Goal: Task Accomplishment & Management: Manage account settings

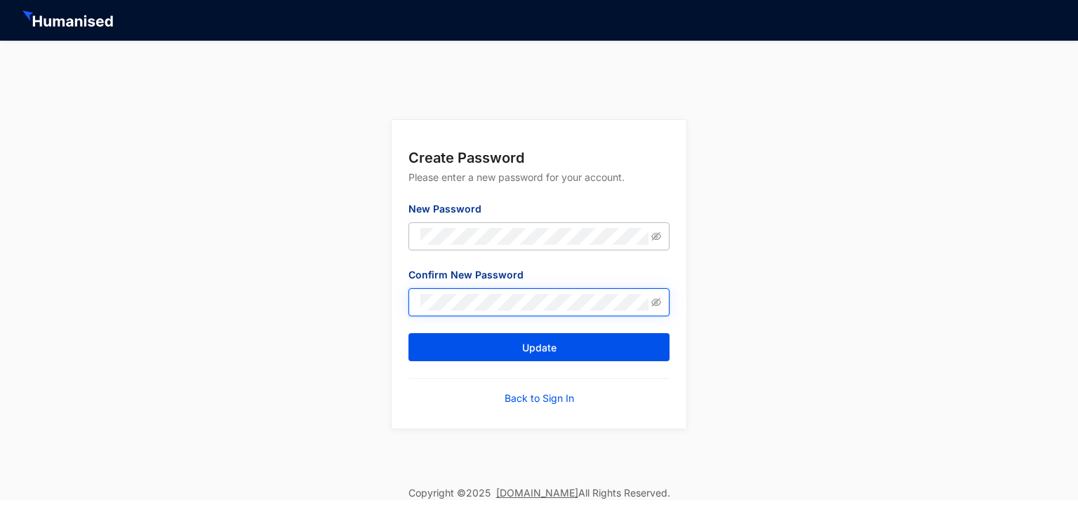
click at [409, 333] on button "Update" at bounding box center [539, 347] width 261 height 28
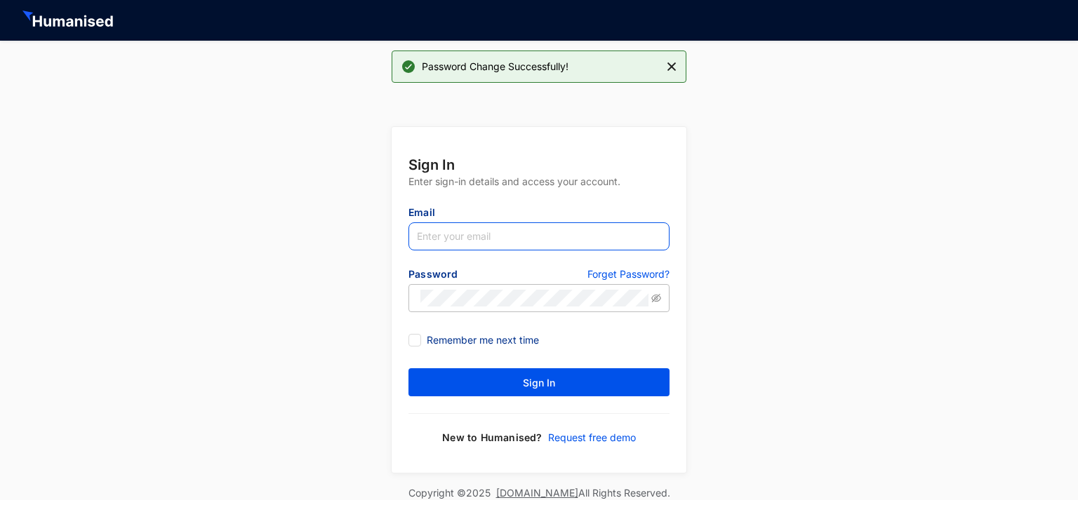
click at [541, 239] on input "text" at bounding box center [539, 237] width 261 height 28
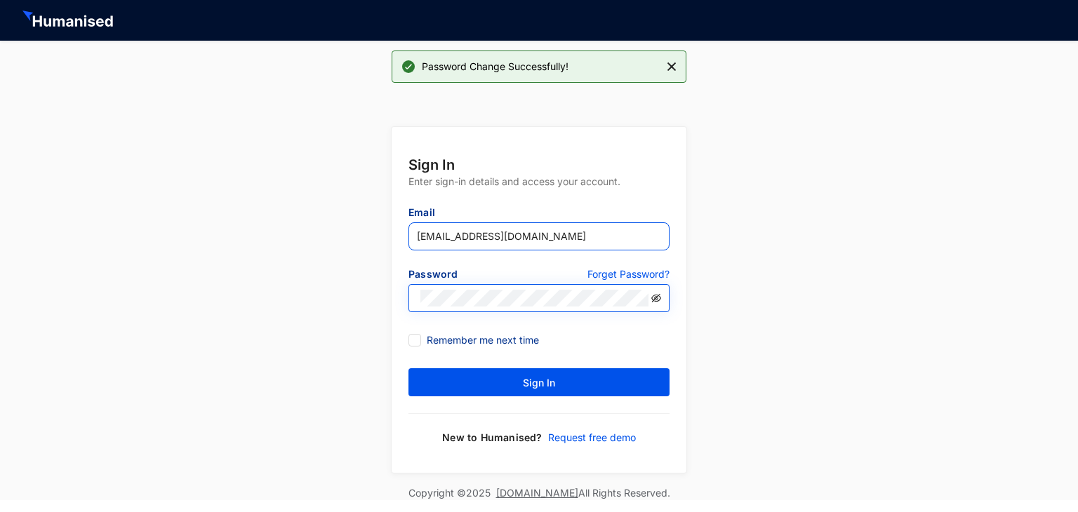
click at [655, 296] on icon "eye-invisible" at bounding box center [657, 297] width 10 height 8
type input "[EMAIL_ADDRESS][DOMAIN_NAME]"
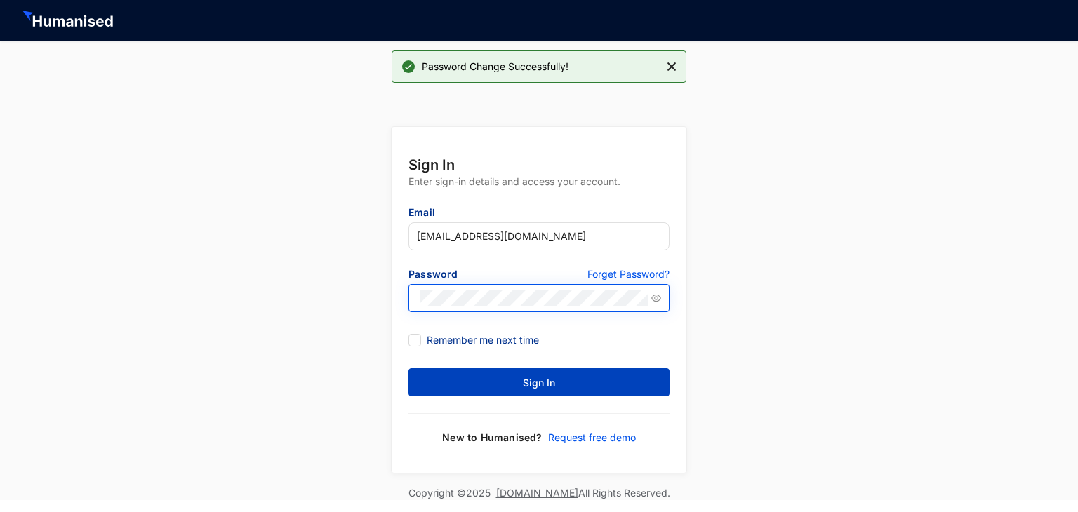
click at [559, 380] on button "Sign In" at bounding box center [539, 383] width 261 height 28
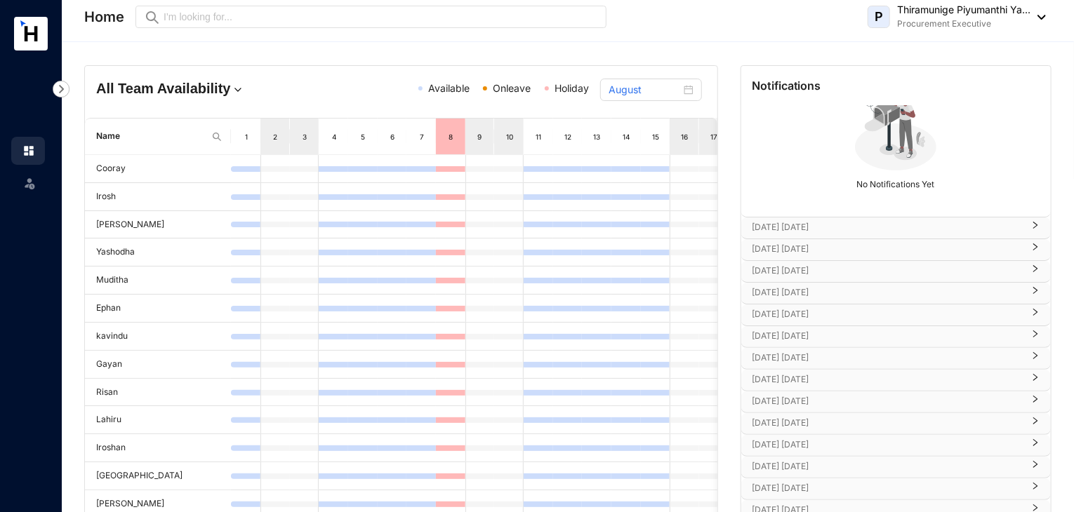
click at [60, 86] on img at bounding box center [61, 89] width 17 height 17
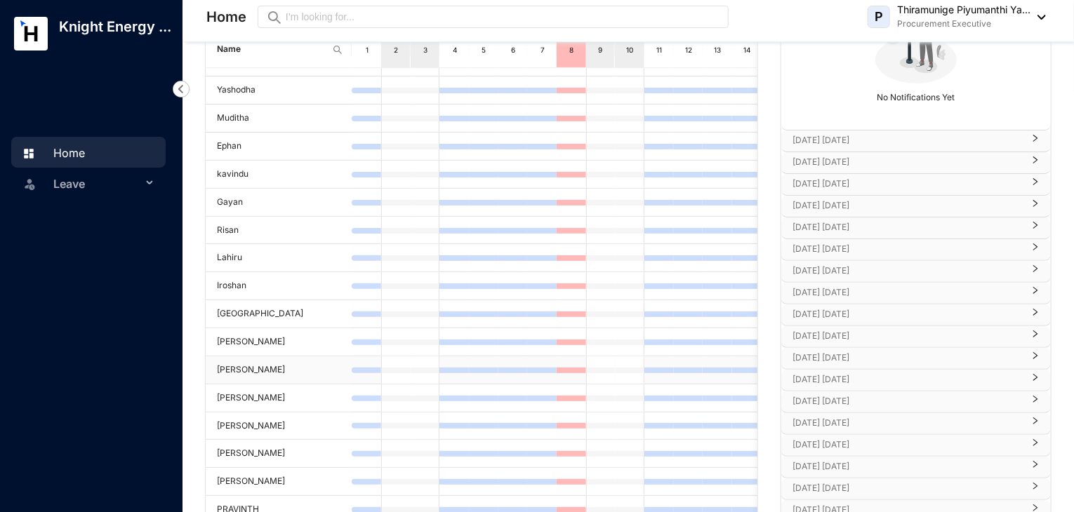
scroll to position [179, 0]
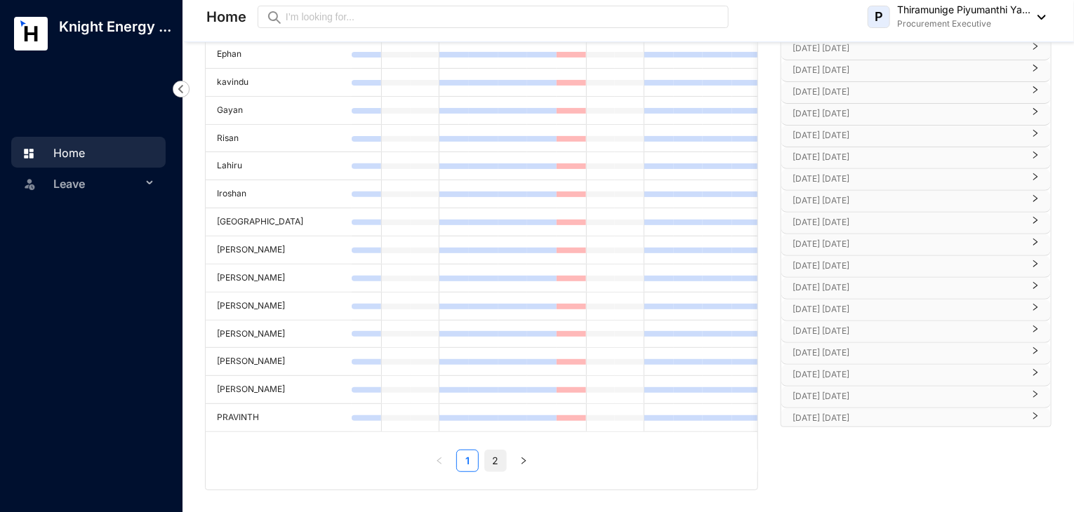
click at [500, 463] on link "2" at bounding box center [495, 461] width 21 height 21
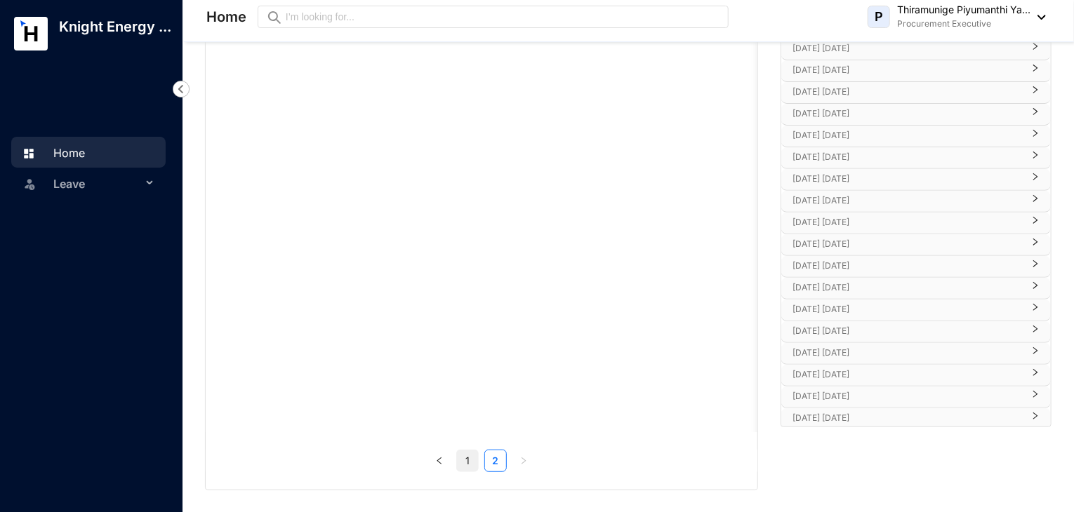
click at [467, 464] on link "1" at bounding box center [467, 461] width 21 height 21
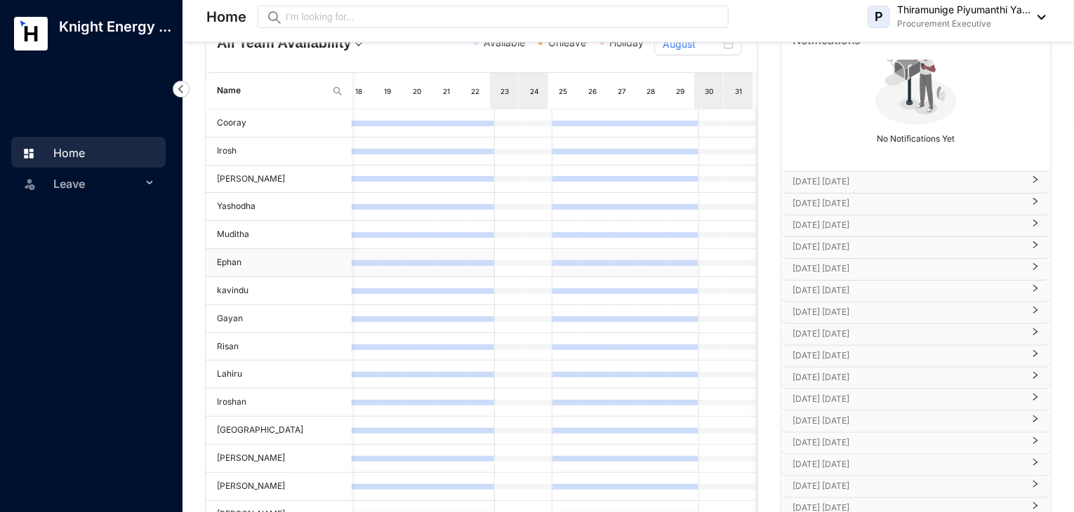
scroll to position [0, 0]
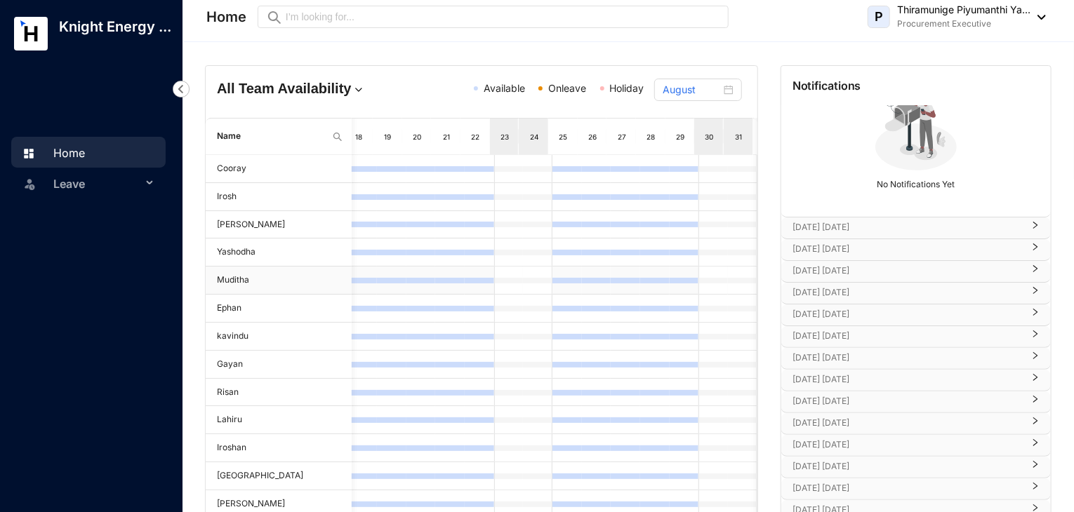
click at [640, 270] on td at bounding box center [654, 281] width 29 height 28
click at [592, 257] on td at bounding box center [596, 253] width 29 height 28
click at [444, 143] on div "21" at bounding box center [446, 137] width 11 height 14
click at [449, 142] on div "21" at bounding box center [446, 137] width 11 height 14
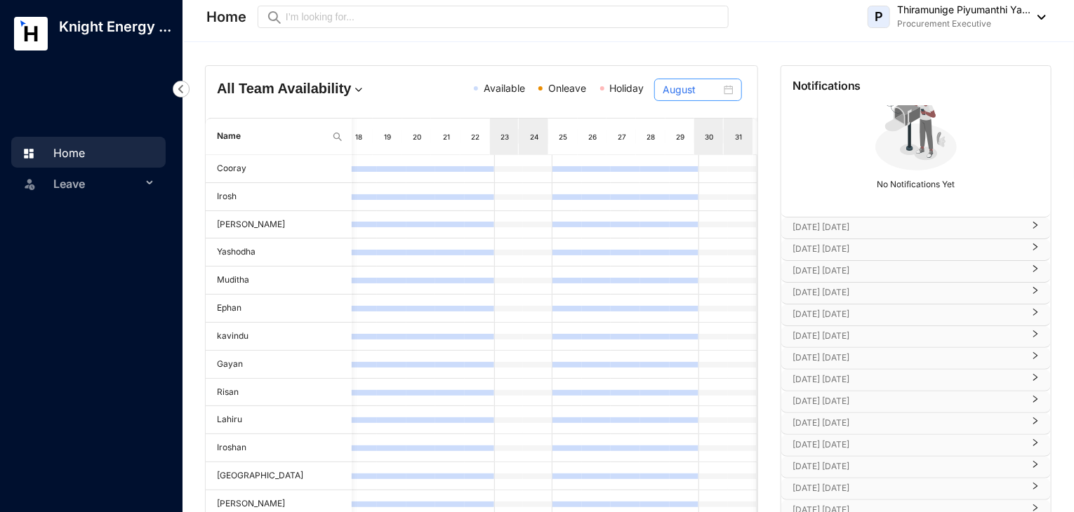
click at [727, 91] on div "August" at bounding box center [698, 89] width 71 height 15
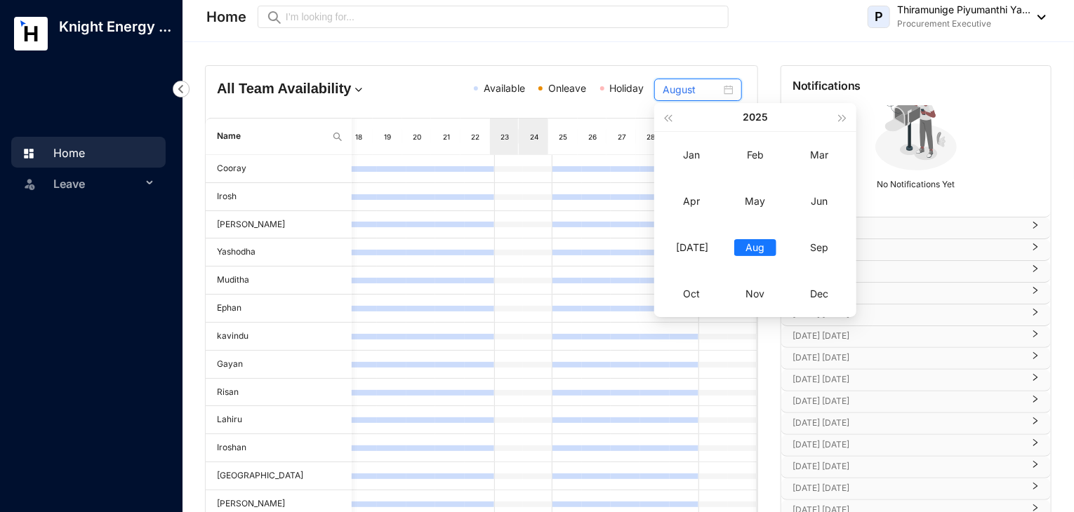
click at [727, 91] on div "August" at bounding box center [698, 89] width 71 height 15
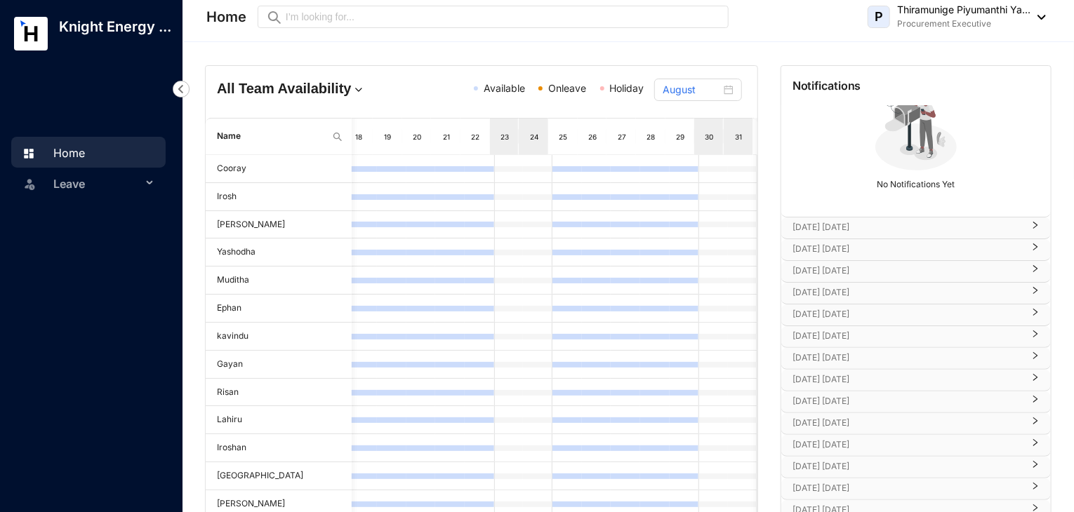
click at [683, 67] on div "All Team Availability Available Onleave Holiday August" at bounding box center [482, 92] width 552 height 52
click at [725, 94] on div "August" at bounding box center [698, 89] width 71 height 15
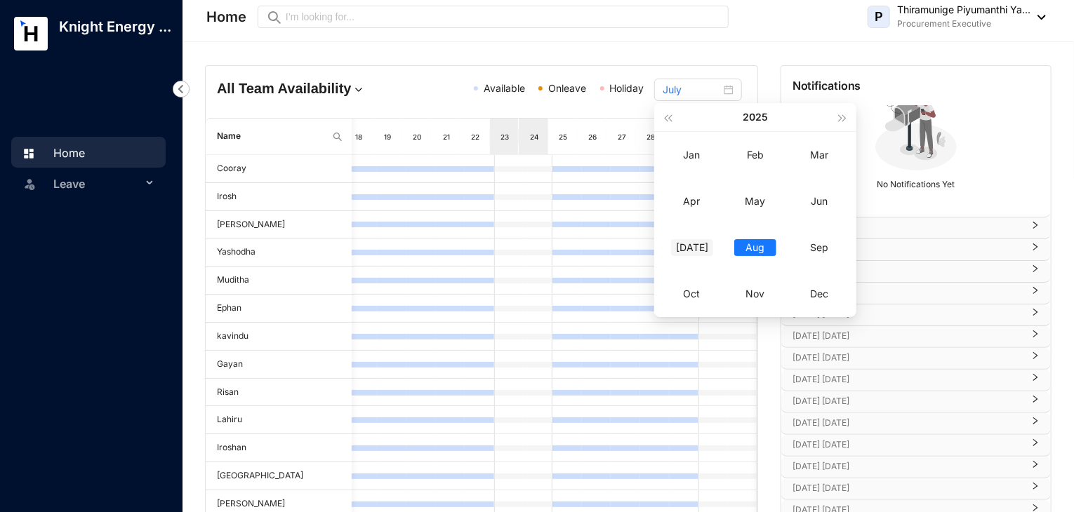
click at [698, 251] on div "[DATE]" at bounding box center [692, 247] width 42 height 17
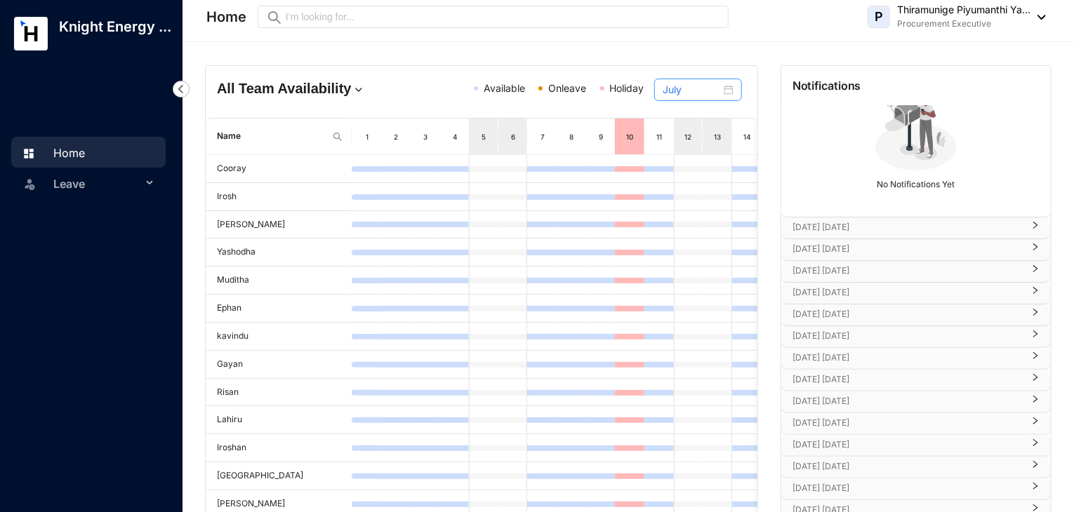
click at [736, 92] on div "July" at bounding box center [698, 90] width 88 height 22
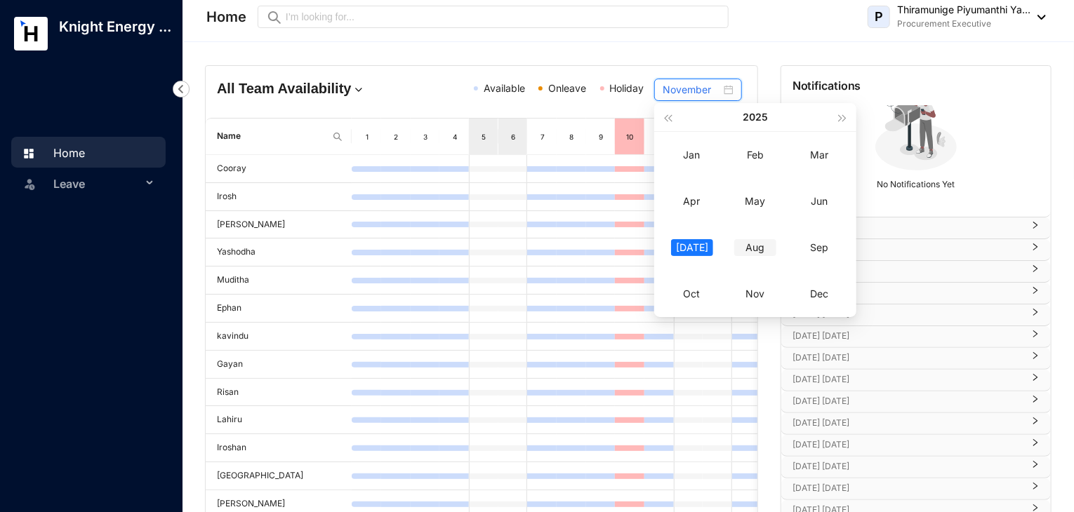
type input "August"
click at [760, 259] on td "Aug" at bounding box center [756, 248] width 64 height 46
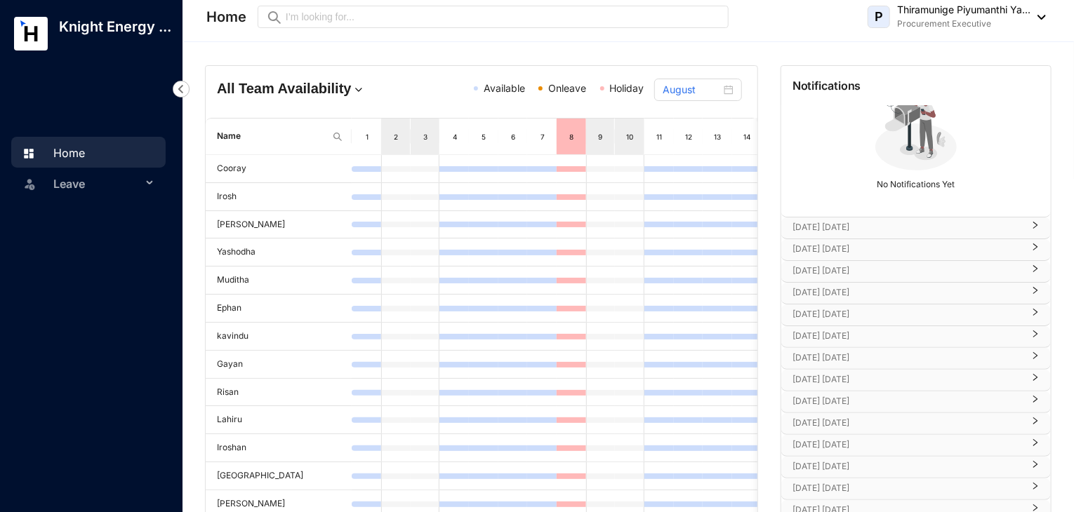
click at [183, 96] on img at bounding box center [181, 89] width 17 height 17
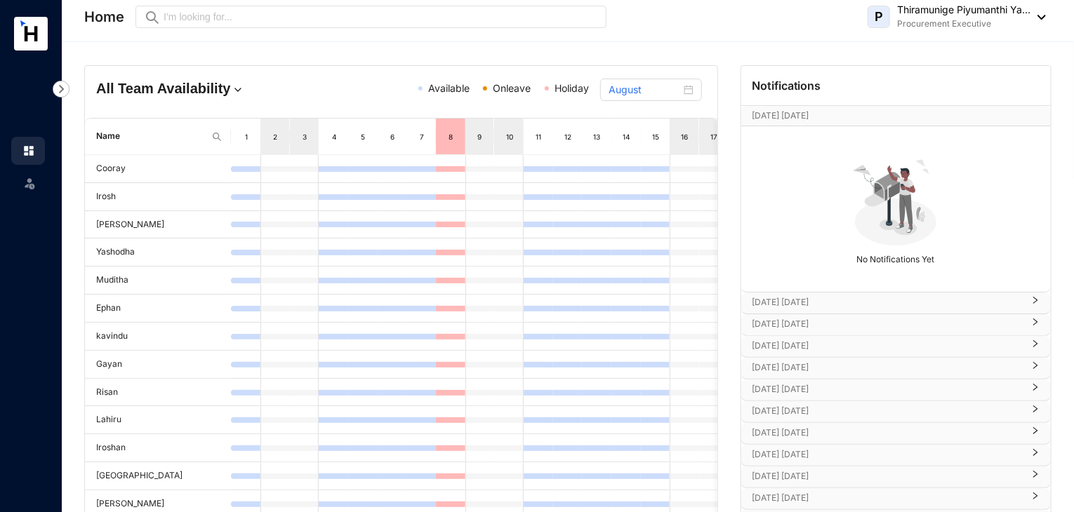
click at [913, 209] on img at bounding box center [895, 200] width 97 height 97
click at [1034, 16] on img at bounding box center [1037, 17] width 15 height 5
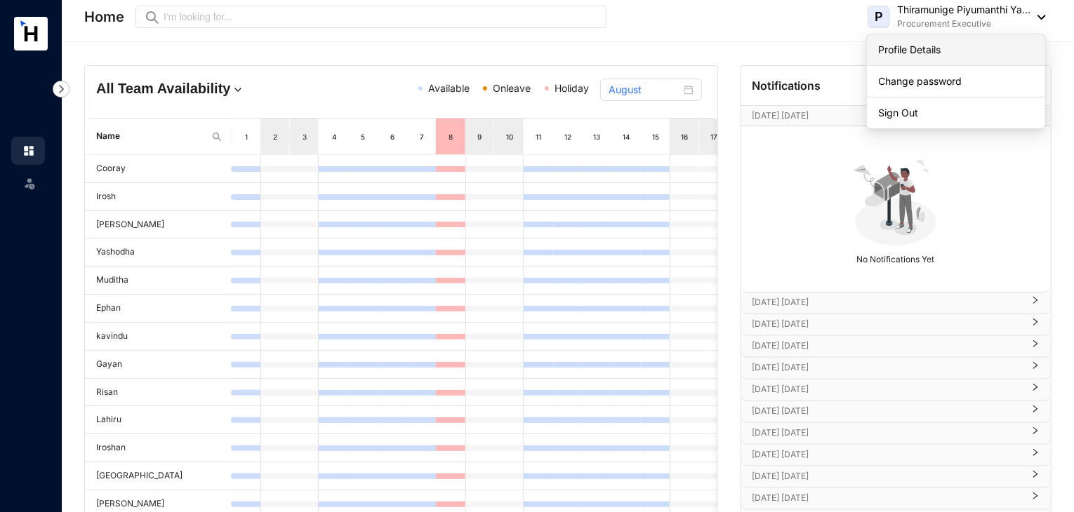
click at [986, 49] on link "Profile Details" at bounding box center [956, 50] width 156 height 14
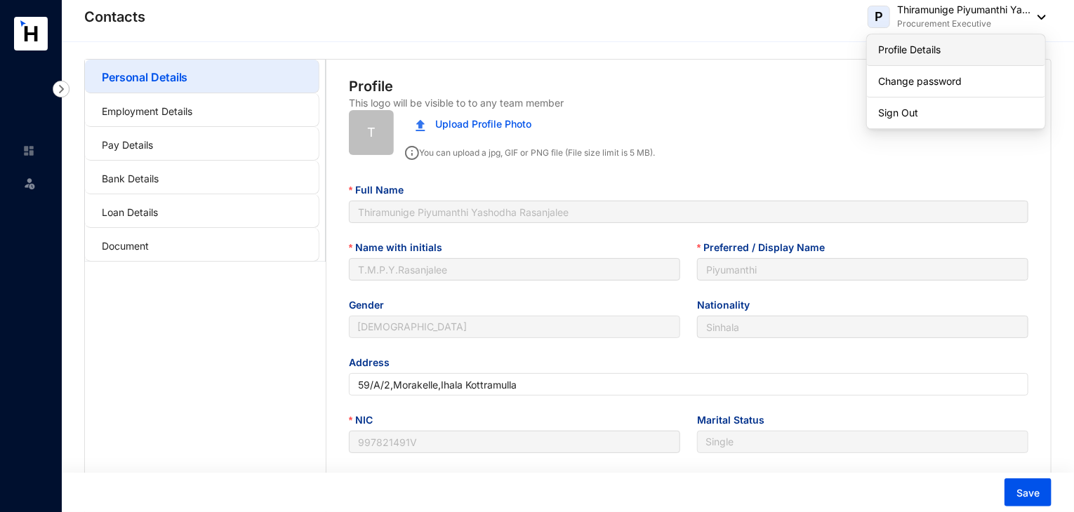
type input "[DATE]"
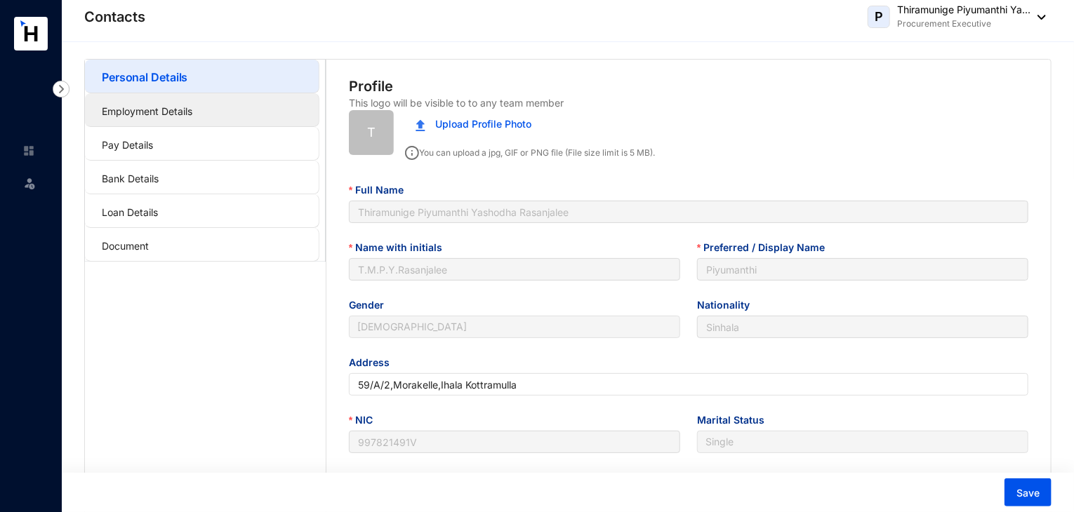
click at [192, 114] on link "Employment Details" at bounding box center [147, 111] width 91 height 12
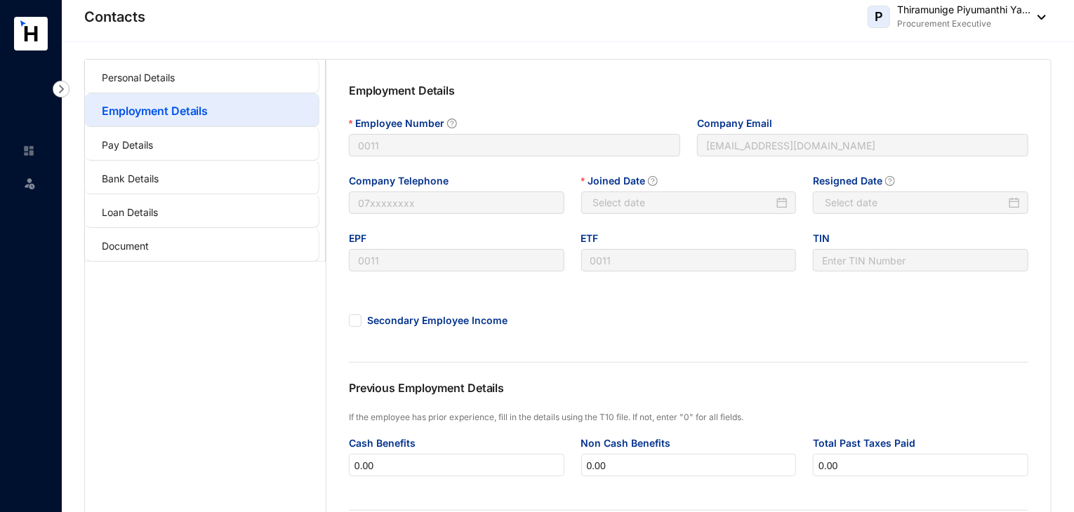
type input "[DATE]"
type input "Invalid Date"
click at [153, 141] on link "Pay Details" at bounding box center [127, 145] width 51 height 12
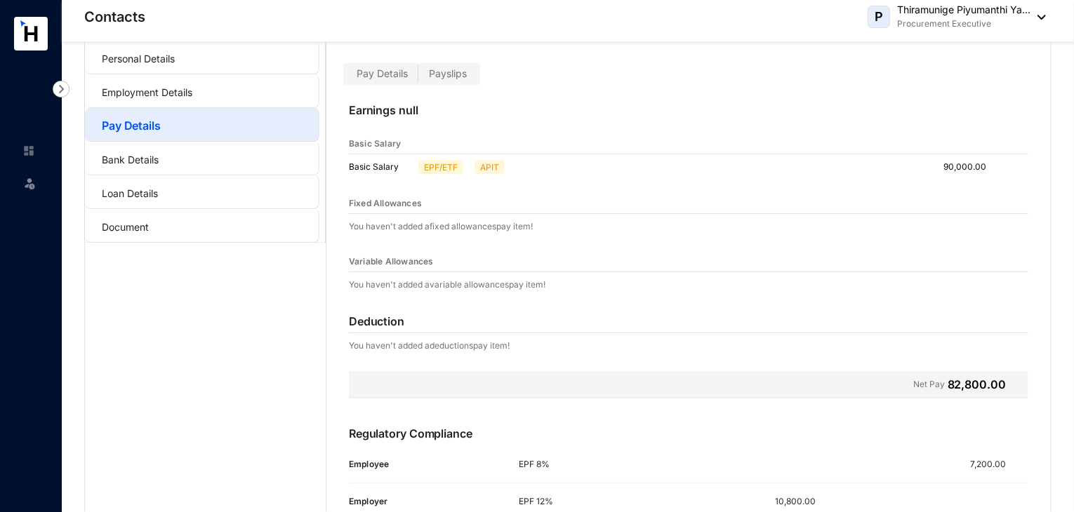
scroll to position [18, 0]
click at [157, 161] on link "Bank Details" at bounding box center [130, 160] width 57 height 12
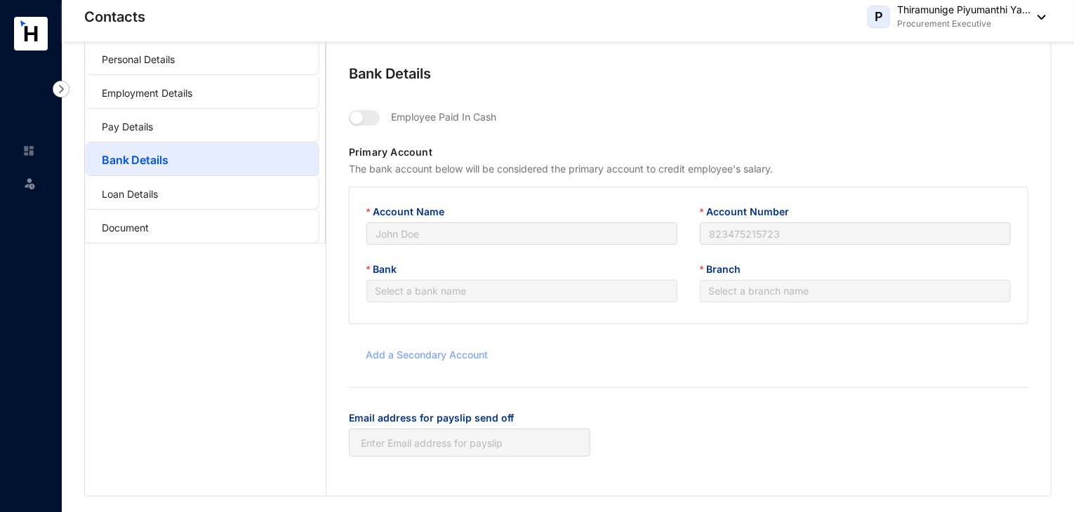
type input "T.M.P.Y.Rasanjalee"
type input "083200240008553"
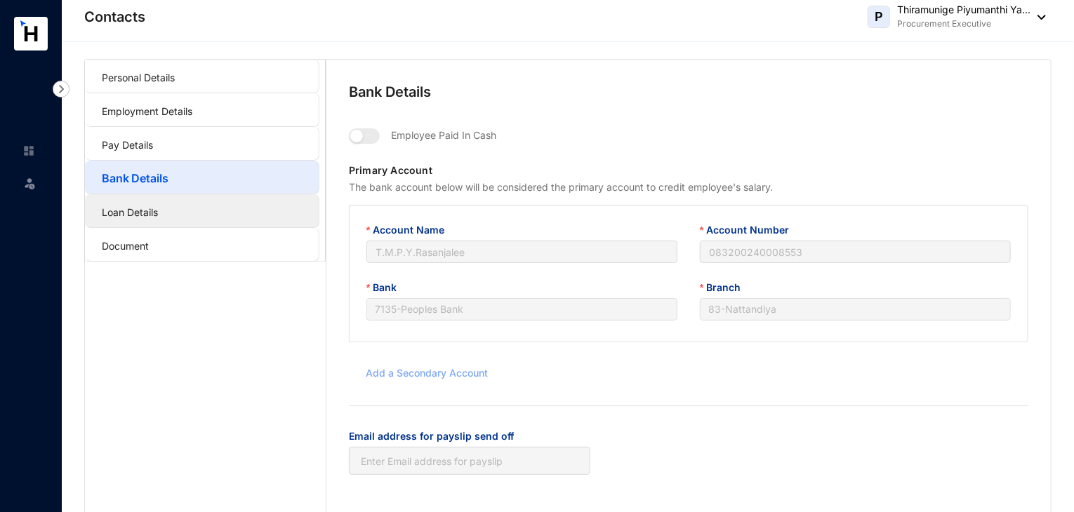
click at [152, 206] on link "Loan Details" at bounding box center [130, 212] width 56 height 12
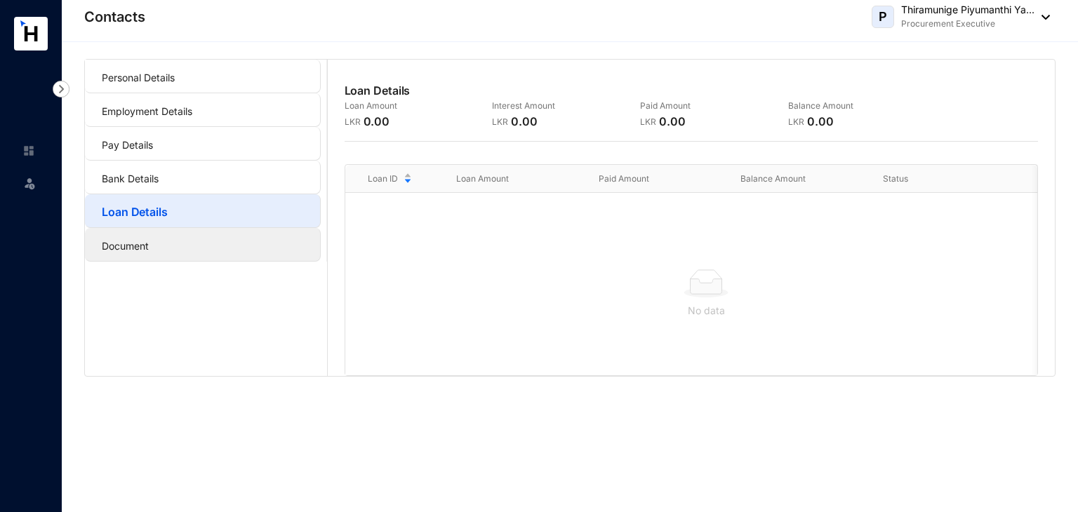
click at [149, 240] on link "Document" at bounding box center [125, 246] width 47 height 12
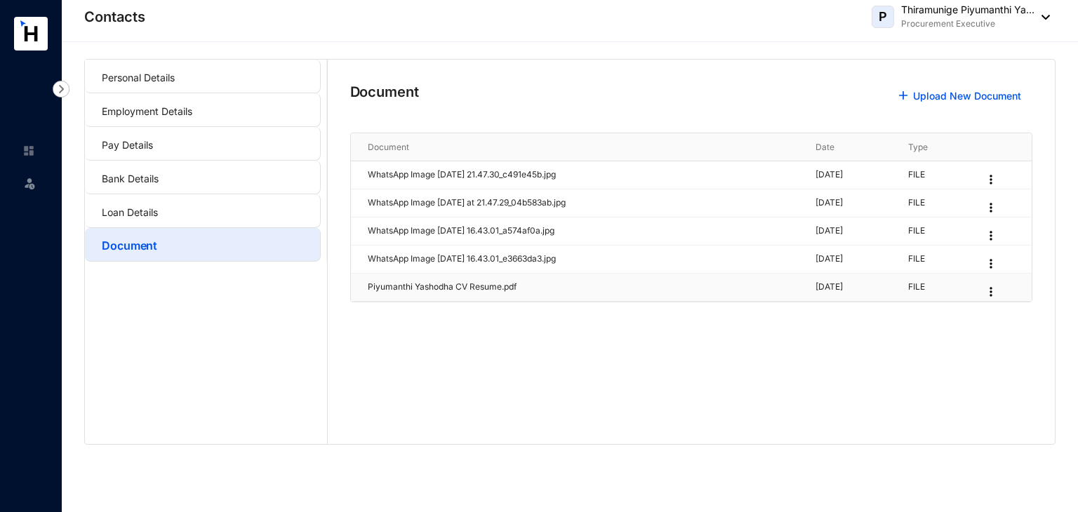
click at [722, 294] on td "Piyumanthi Yashodha CV Resume.pdf" at bounding box center [575, 288] width 449 height 28
click at [632, 281] on p "Piyumanthi Yashodha CV Resume.pdf" at bounding box center [584, 287] width 432 height 13
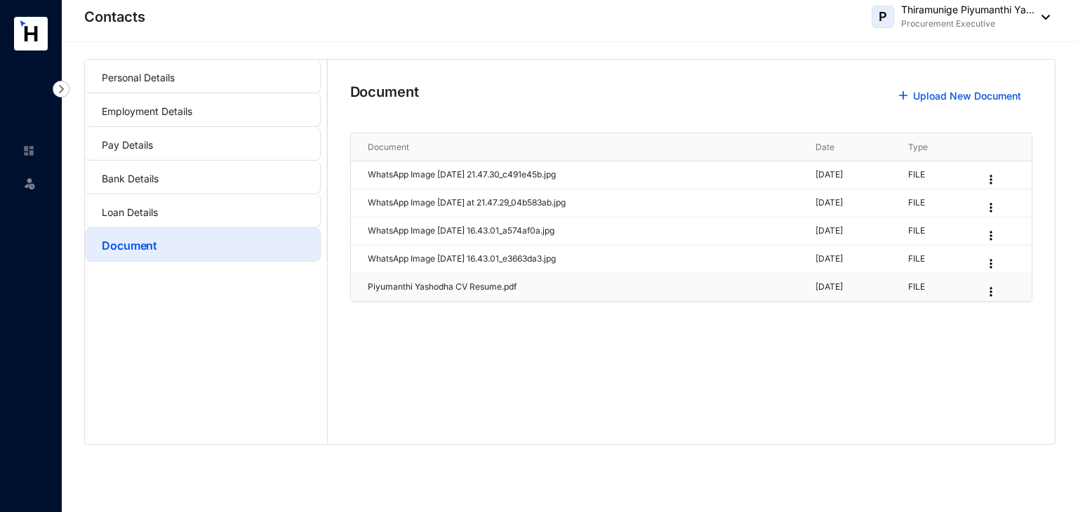
click at [632, 281] on p "Piyumanthi Yashodha CV Resume.pdf" at bounding box center [584, 287] width 432 height 13
click at [496, 284] on p "Piyumanthi Yashodha CV Resume.pdf" at bounding box center [584, 287] width 432 height 13
click at [146, 39] on header "Contacts P Thiramunige Piyumanthi Ya... Procurement Executive" at bounding box center [570, 21] width 1016 height 42
click at [134, 72] on link "Personal Details" at bounding box center [138, 78] width 73 height 12
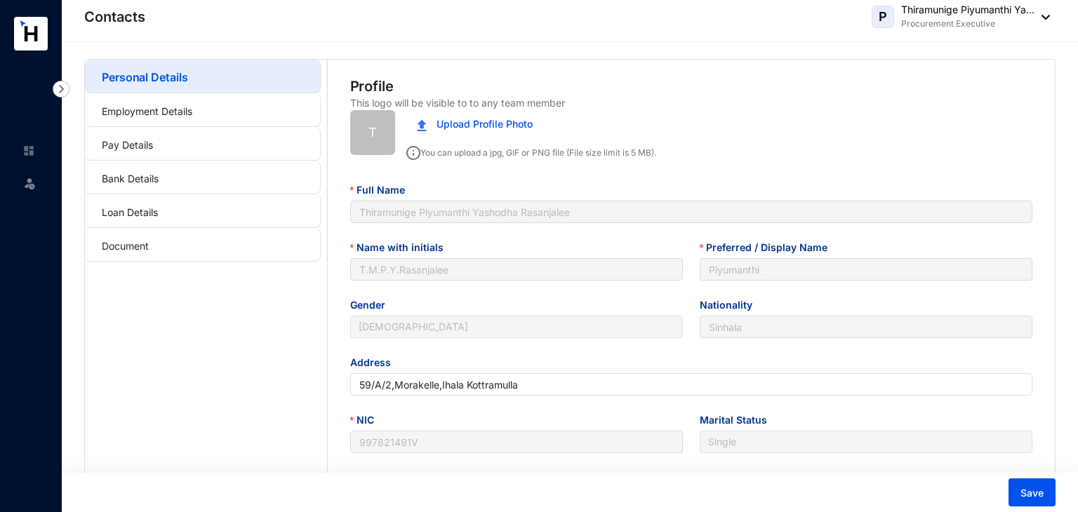
type input "[DATE]"
click at [64, 88] on img at bounding box center [61, 89] width 17 height 17
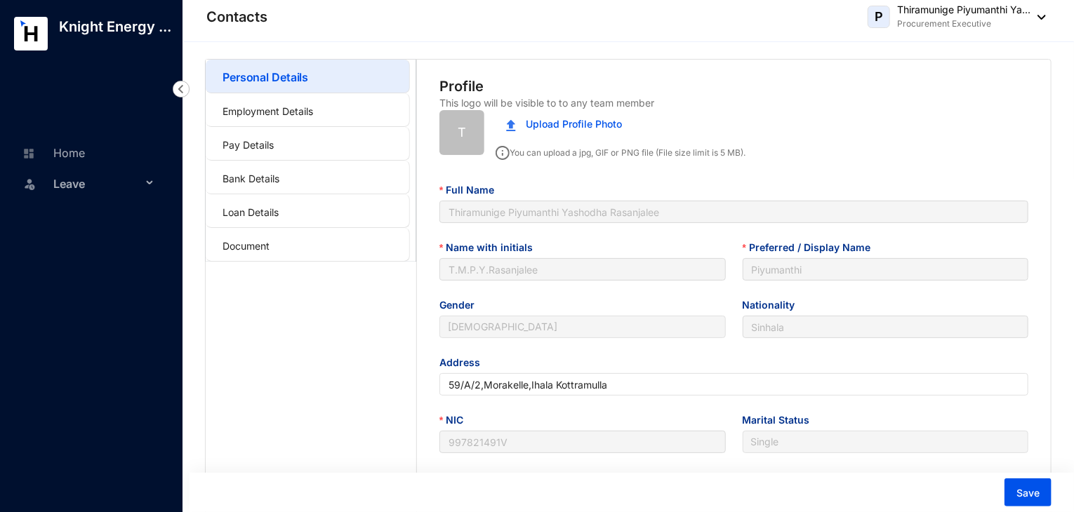
click at [65, 37] on p "Knight Energy ..." at bounding box center [115, 27] width 135 height 20
click at [149, 190] on div "Leave" at bounding box center [88, 183] width 154 height 31
click at [301, 363] on div "Personal Details Employment Details Pay Details Bank Details Loan Details Docum…" at bounding box center [311, 437] width 211 height 755
click at [180, 84] on img at bounding box center [181, 89] width 17 height 17
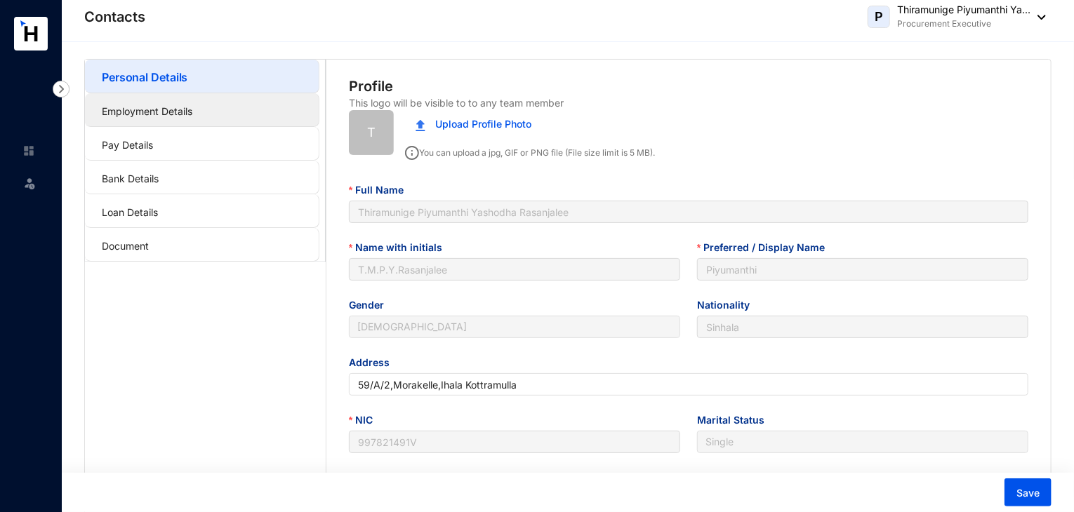
click at [192, 110] on link "Employment Details" at bounding box center [147, 111] width 91 height 12
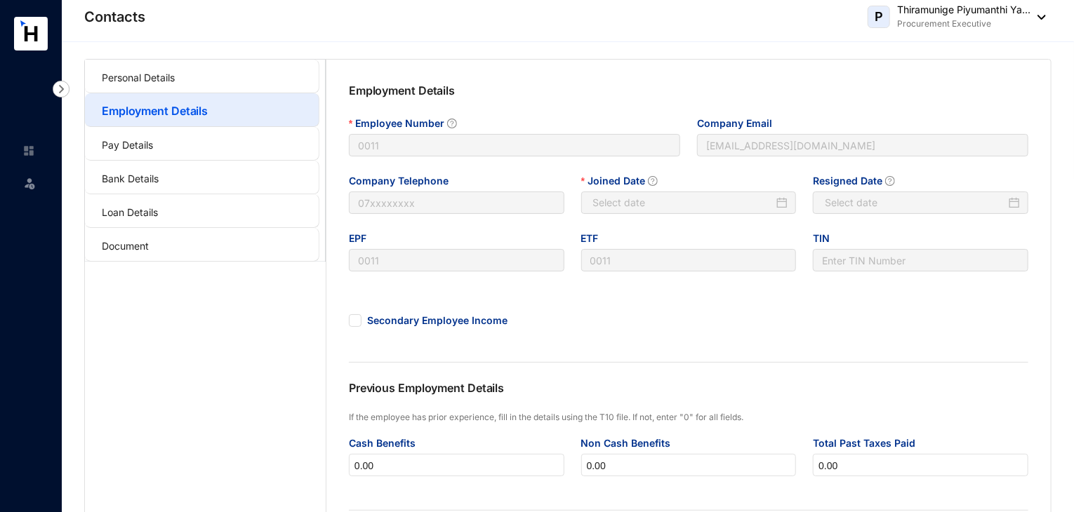
type input "[DATE]"
type input "Invalid Date"
click at [27, 158] on link at bounding box center [39, 151] width 35 height 14
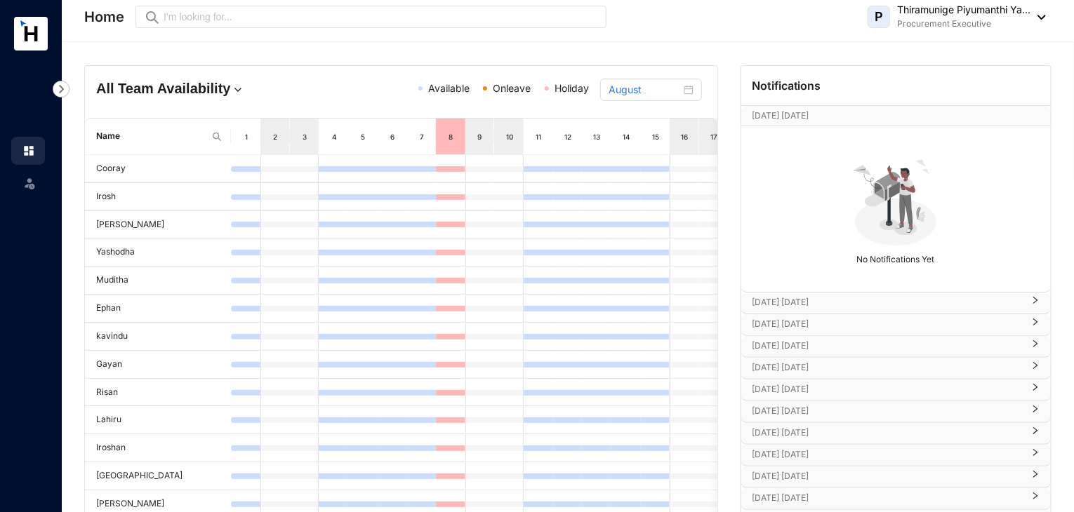
click at [231, 95] on img at bounding box center [238, 90] width 14 height 14
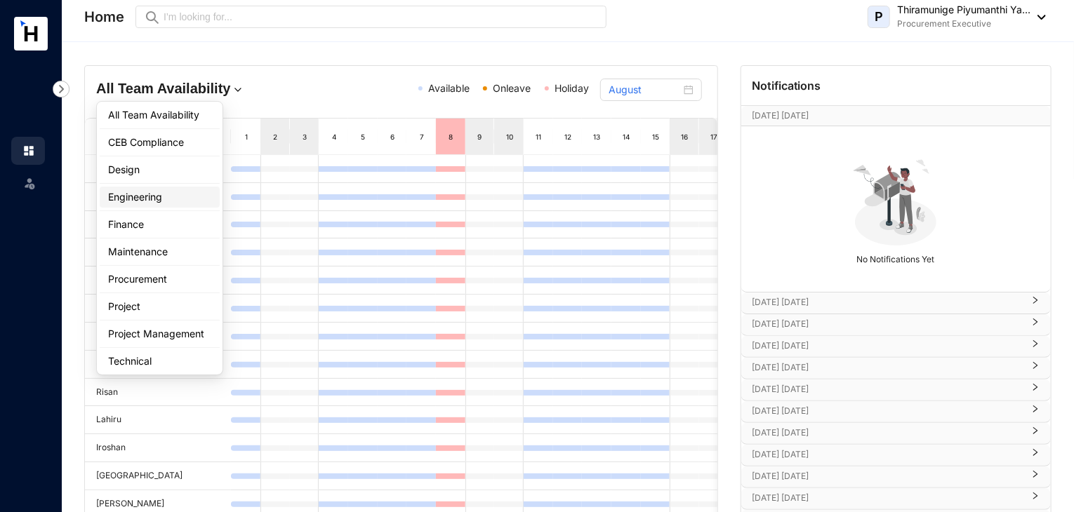
click at [171, 196] on div "Engineering" at bounding box center [159, 197] width 103 height 14
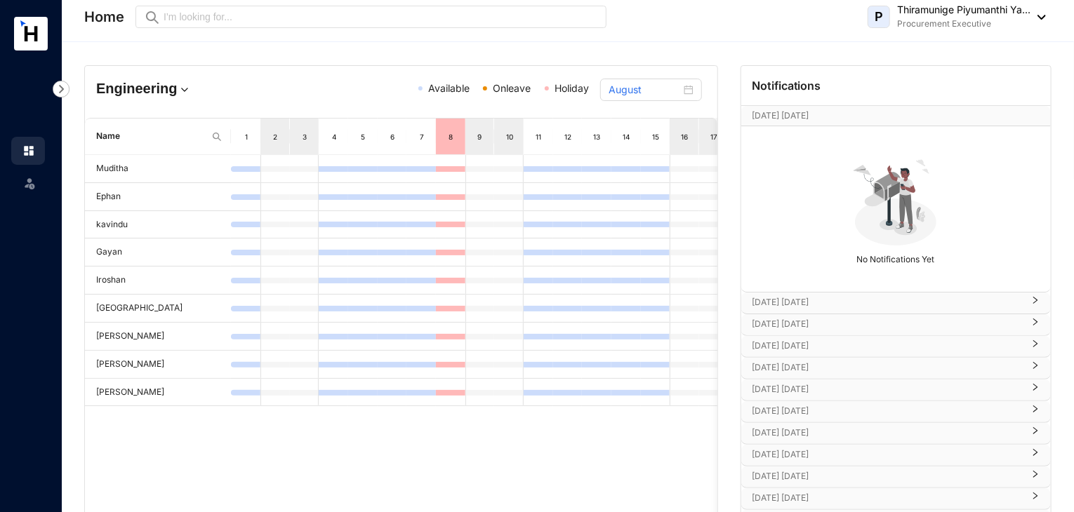
click at [179, 92] on img at bounding box center [185, 90] width 14 height 14
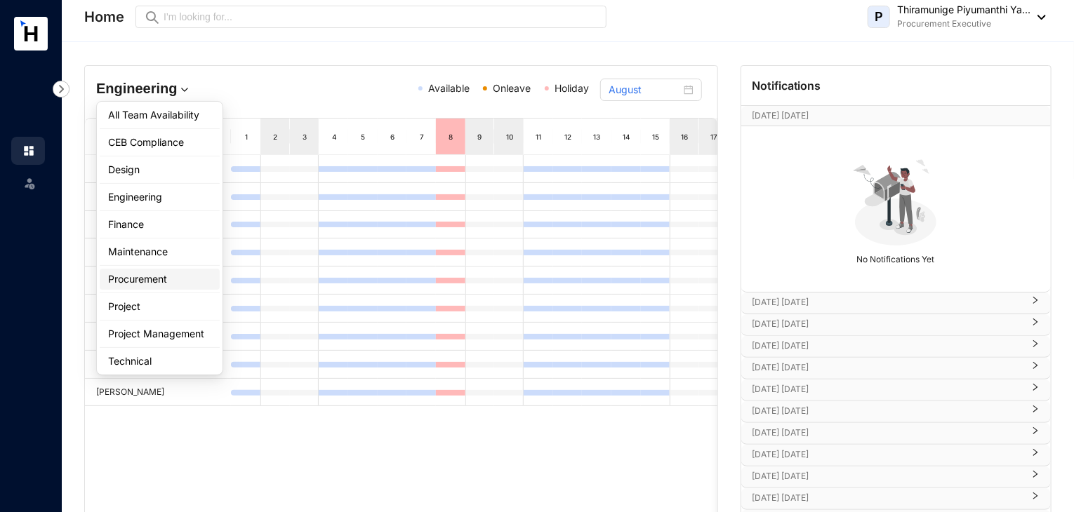
click at [149, 286] on li "Procurement" at bounding box center [160, 279] width 120 height 21
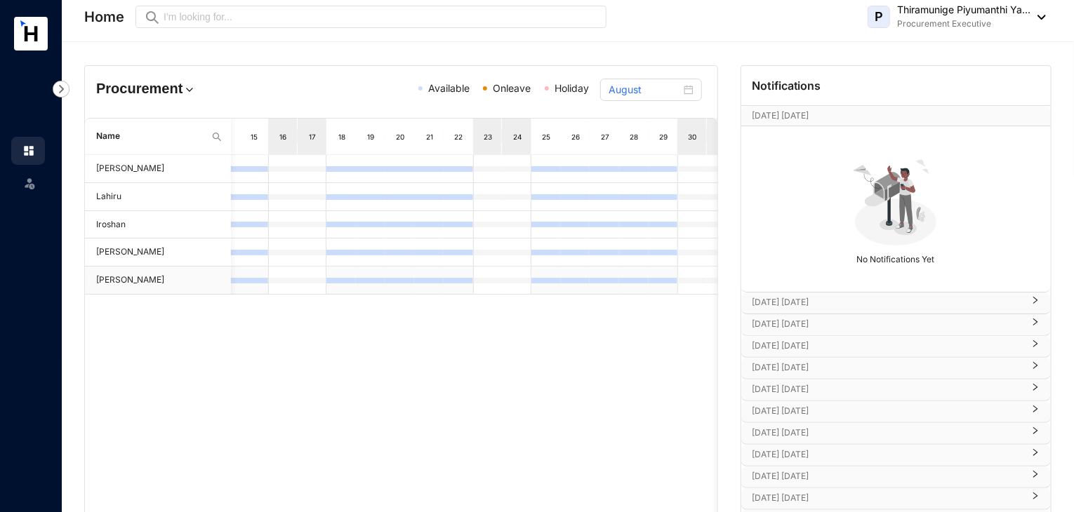
scroll to position [0, 424]
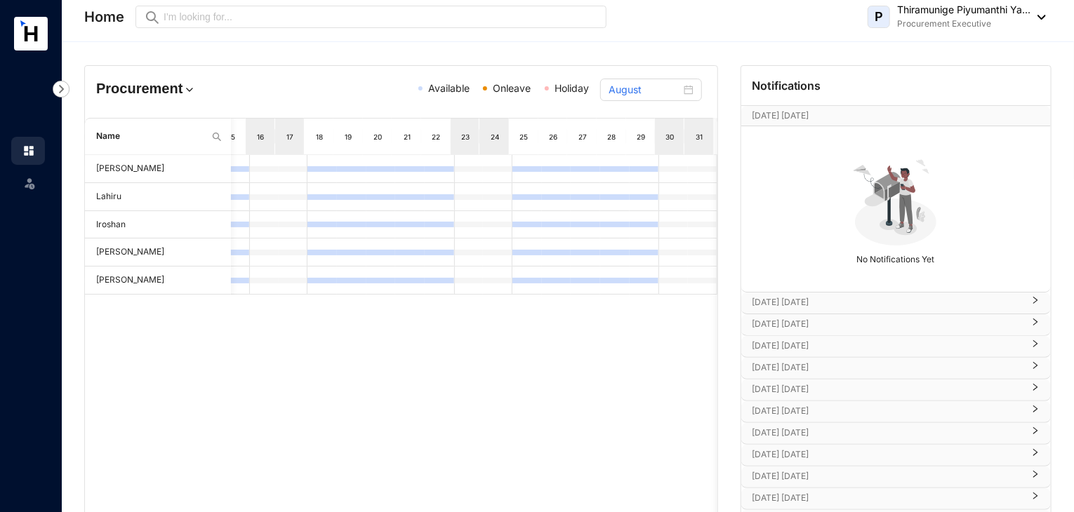
click at [183, 88] on img at bounding box center [190, 90] width 14 height 14
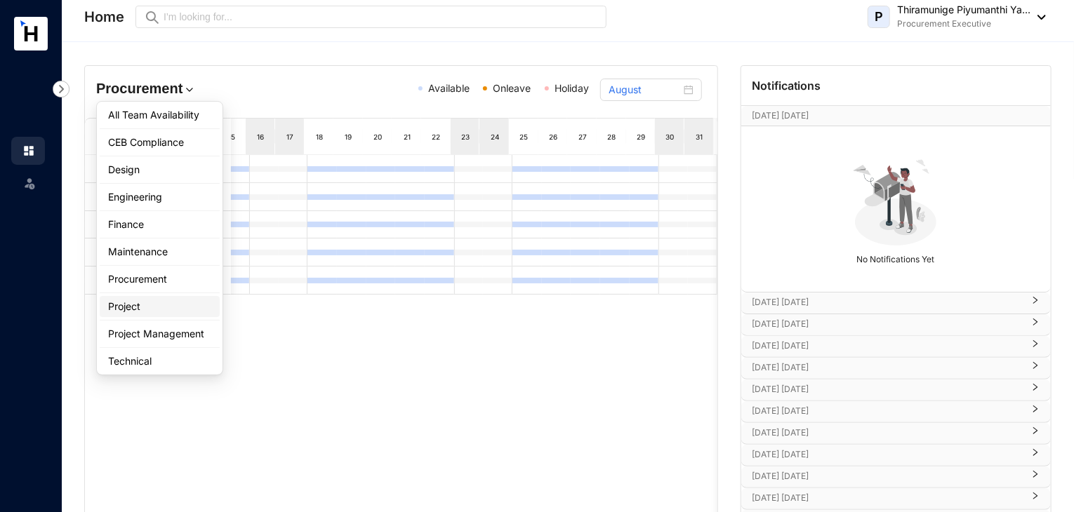
click at [166, 300] on div "Project" at bounding box center [159, 307] width 103 height 14
